Goal: Information Seeking & Learning: Learn about a topic

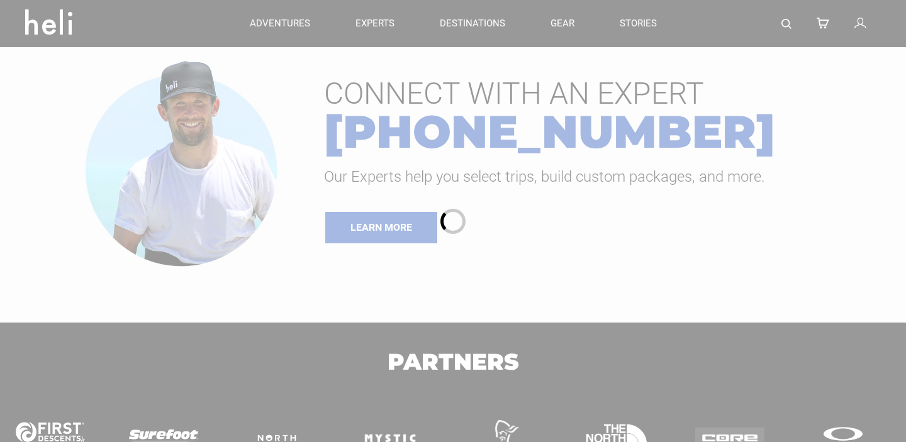
type input "Surf"
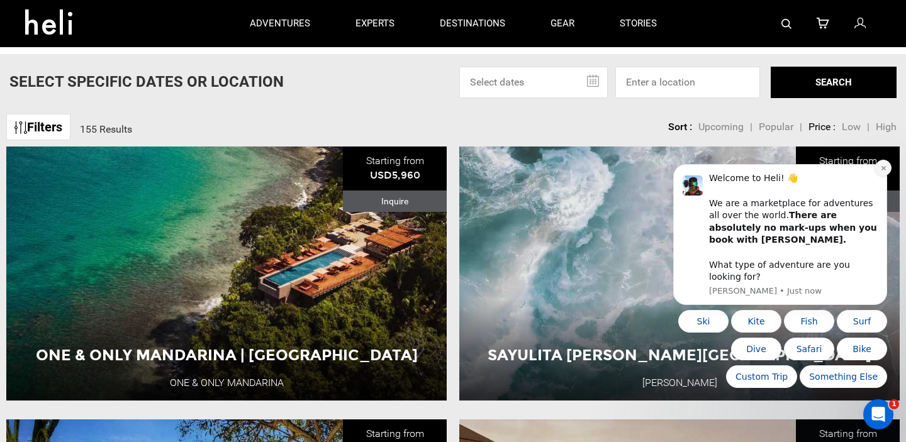
click at [886, 172] on icon "Dismiss notification" at bounding box center [884, 168] width 7 height 7
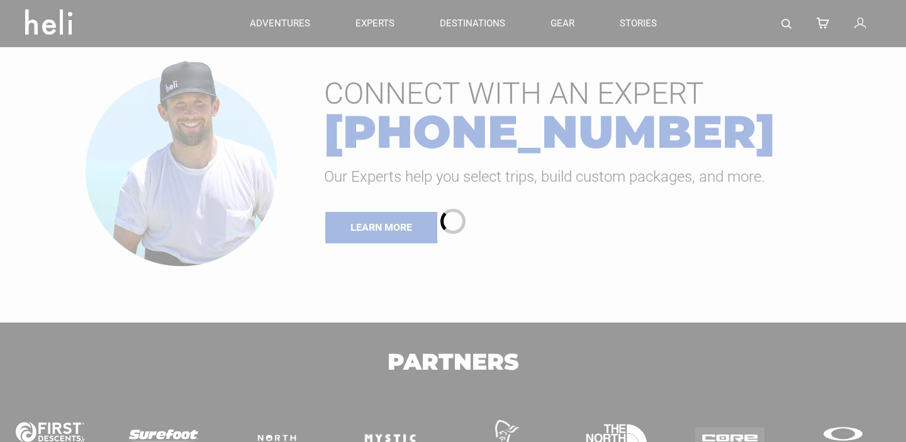
type input "Surf"
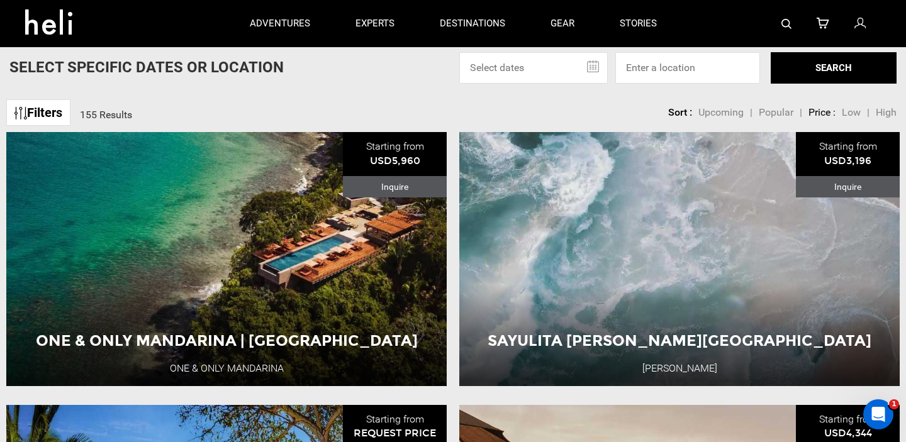
scroll to position [73, 0]
